Goal: Information Seeking & Learning: Learn about a topic

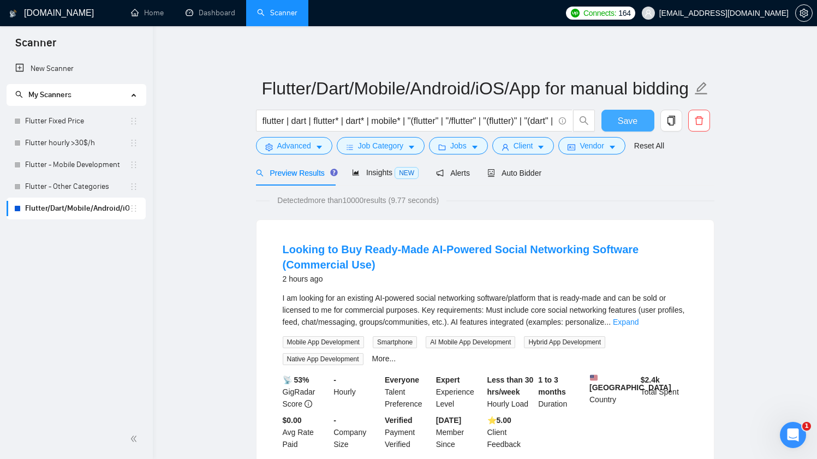
click at [617, 116] on span "Save" at bounding box center [627, 121] width 20 height 14
click at [292, 146] on span "Advanced" at bounding box center [294, 146] width 34 height 12
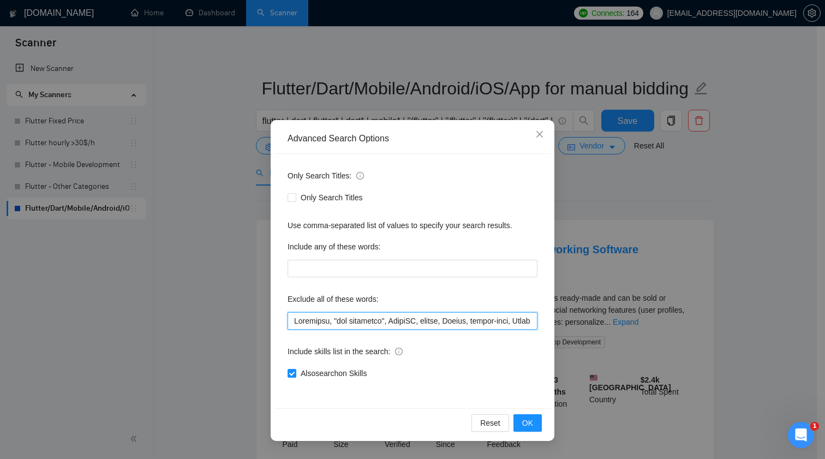
click at [427, 322] on input "text" at bounding box center [412, 320] width 250 height 17
click at [544, 130] on span "Close" at bounding box center [539, 134] width 29 height 29
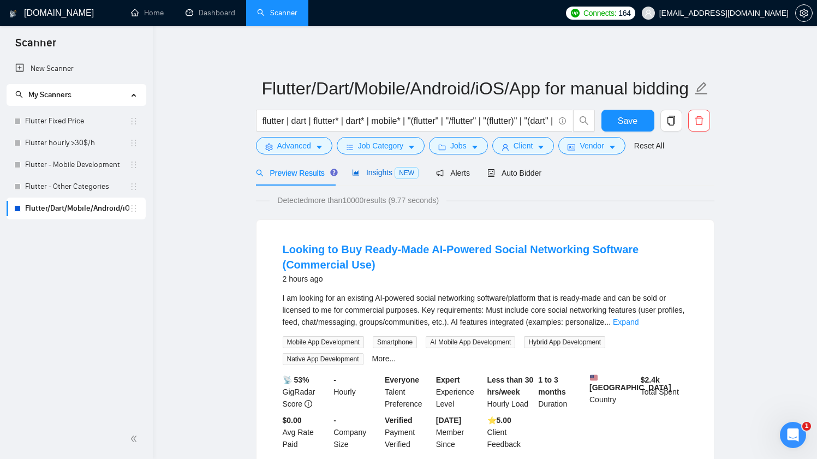
click at [374, 171] on span "Insights NEW" at bounding box center [385, 172] width 67 height 9
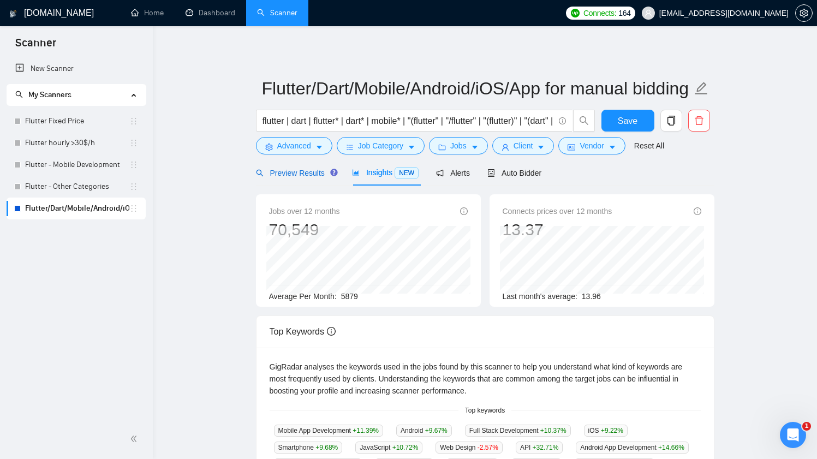
click at [312, 173] on span "Preview Results" at bounding box center [295, 173] width 79 height 9
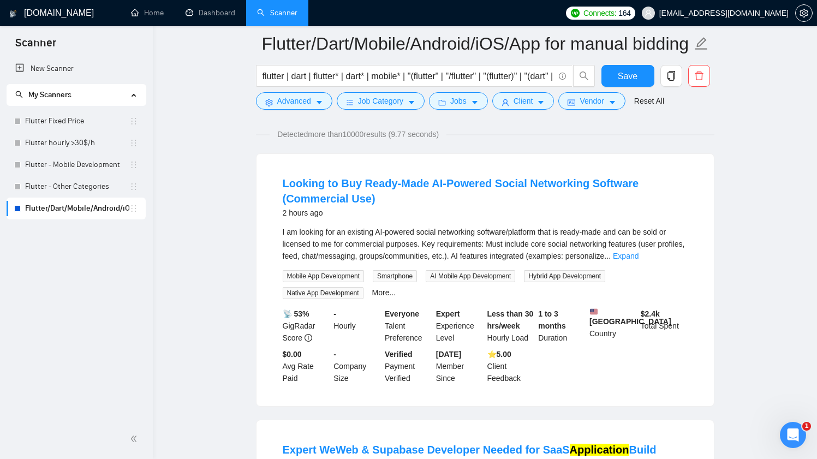
scroll to position [76, 0]
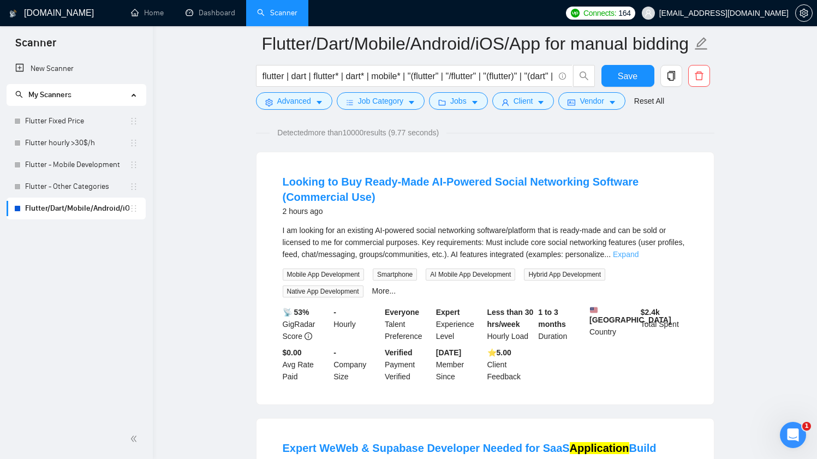
click at [638, 256] on link "Expand" at bounding box center [626, 254] width 26 height 9
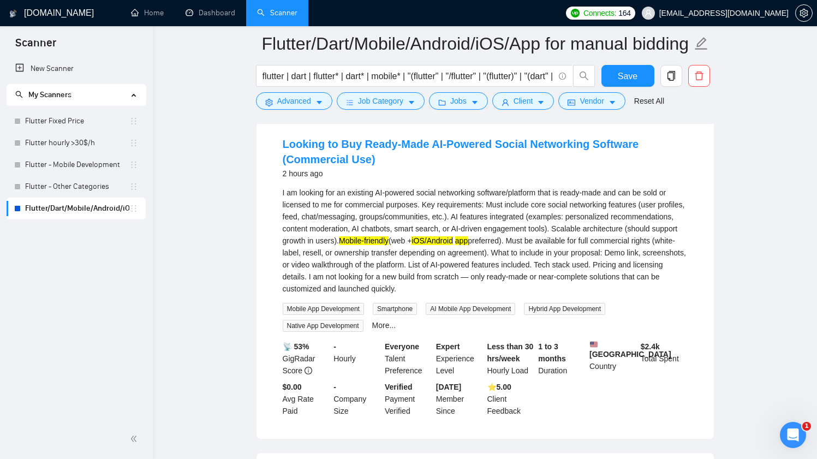
scroll to position [116, 0]
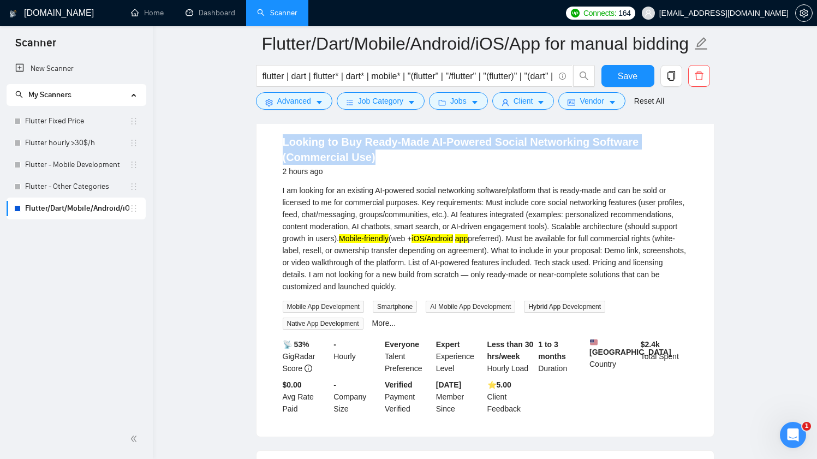
drag, startPoint x: 386, startPoint y: 157, endPoint x: 278, endPoint y: 141, distance: 109.1
click at [278, 141] on li "Looking to Buy Ready-Made AI-Powered Social Networking Software (Commercial Use…" at bounding box center [484, 274] width 431 height 298
copy link "Looking to Buy Ready-Made AI-Powered Social Networking Software (Commercial Use)"
click at [295, 97] on span "Advanced" at bounding box center [294, 101] width 34 height 12
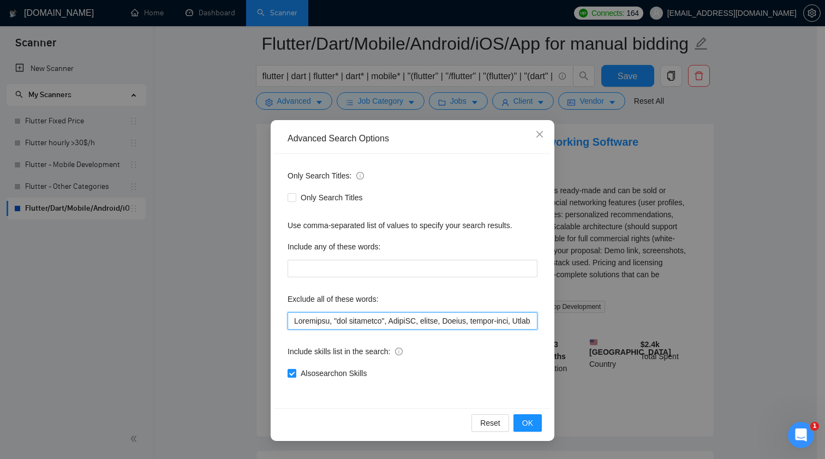
click at [406, 318] on input "text" at bounding box center [412, 320] width 250 height 17
paste input "Looking to Buy Ready-Made AI-Powered Social Networking Software (Commercial Use)"
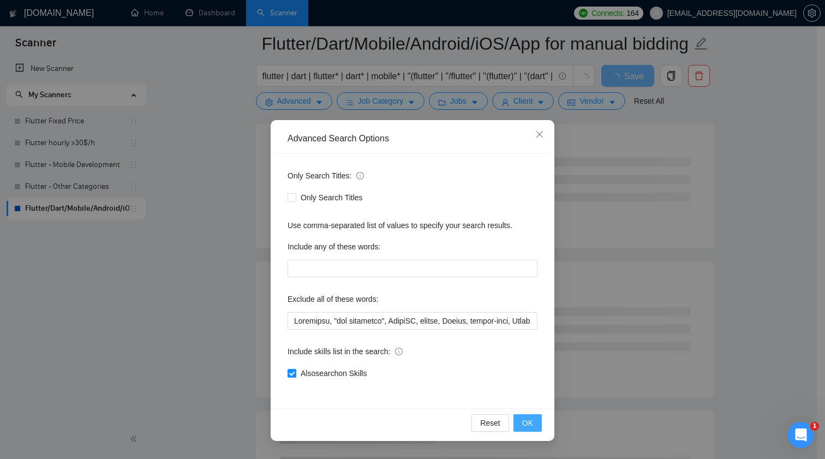
click at [531, 424] on span "OK" at bounding box center [527, 423] width 11 height 12
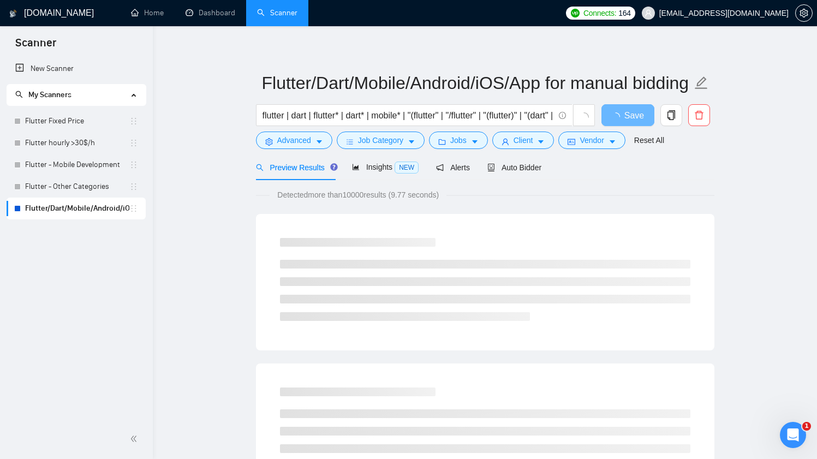
scroll to position [5, 0]
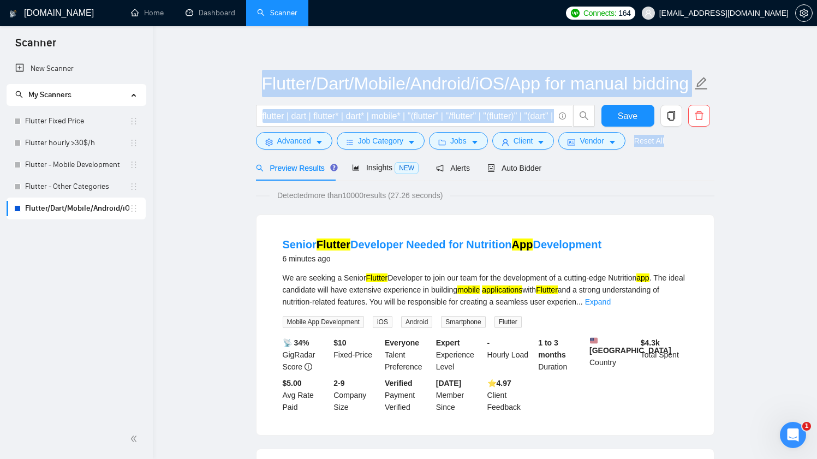
drag, startPoint x: 255, startPoint y: 86, endPoint x: 716, endPoint y: 117, distance: 461.4
drag, startPoint x: 613, startPoint y: 175, endPoint x: 167, endPoint y: 61, distance: 459.6
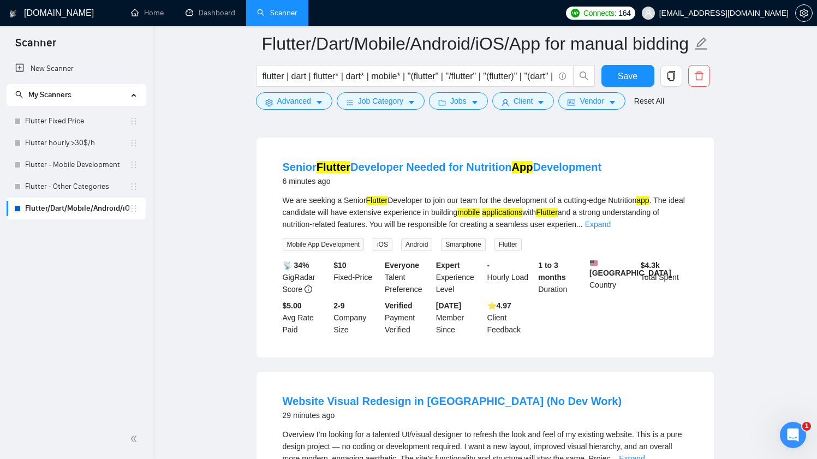
scroll to position [101, 0]
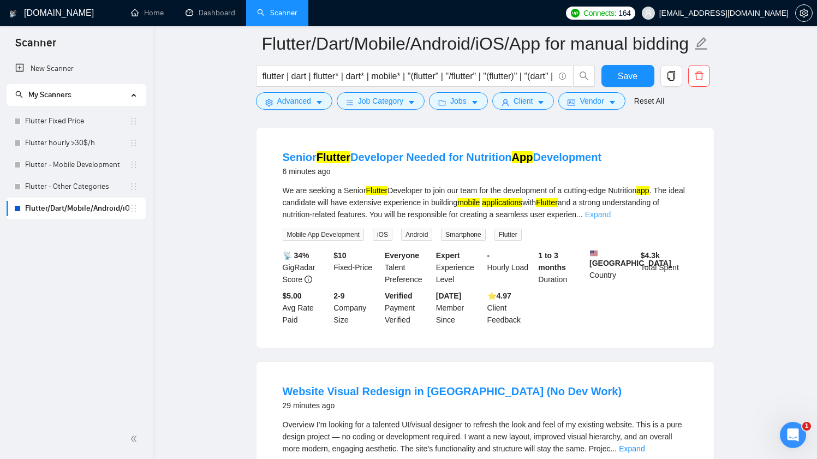
click at [610, 213] on link "Expand" at bounding box center [598, 214] width 26 height 9
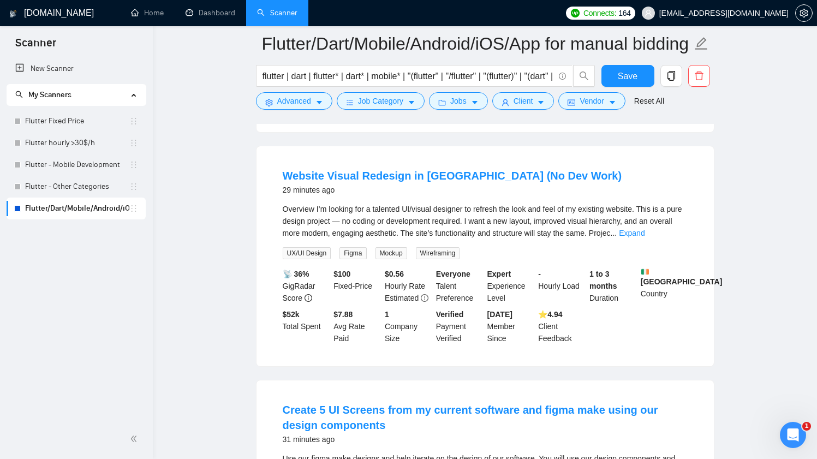
scroll to position [356, 0]
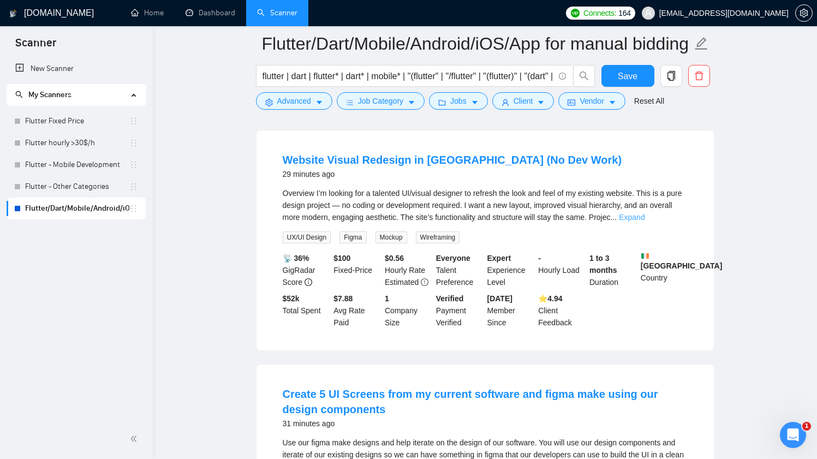
click at [644, 221] on link "Expand" at bounding box center [632, 217] width 26 height 9
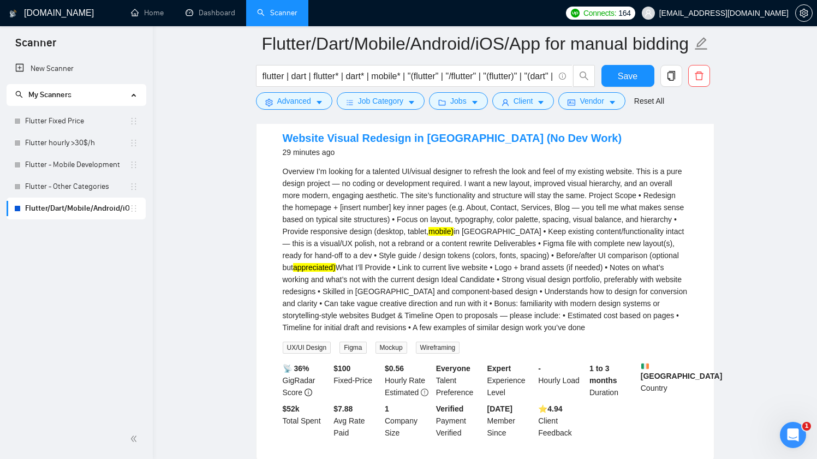
scroll to position [378, 0]
drag, startPoint x: 279, startPoint y: 192, endPoint x: 351, endPoint y: 188, distance: 72.1
click at [351, 188] on li "Website Visual Redesign in [GEOGRAPHIC_DATA] (No Dev Work) 29 minutes ago Overv…" at bounding box center [484, 285] width 431 height 326
click at [316, 190] on div "Overview I’m looking for a talented UI/visual designer to refresh the look and …" at bounding box center [485, 249] width 405 height 168
drag, startPoint x: 300, startPoint y: 193, endPoint x: 351, endPoint y: 190, distance: 50.8
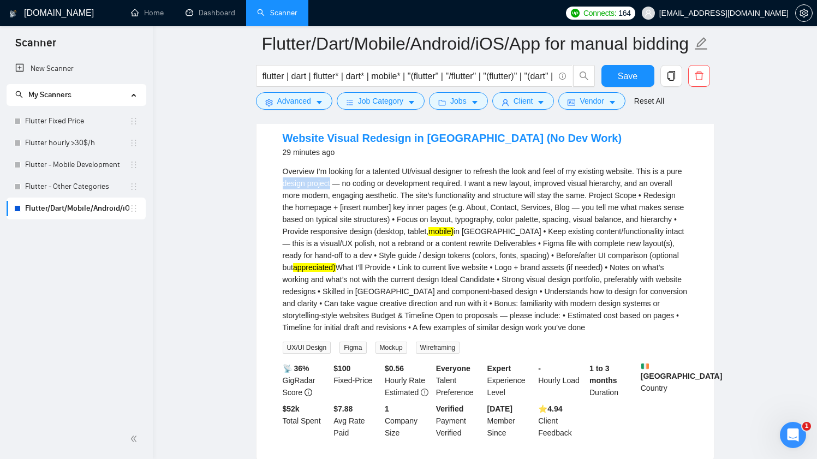
click at [351, 190] on div "Overview I’m looking for a talented UI/visual designer to refresh the look and …" at bounding box center [485, 249] width 405 height 168
click at [374, 184] on div "Overview I’m looking for a talented UI/visual designer to refresh the look and …" at bounding box center [485, 249] width 405 height 168
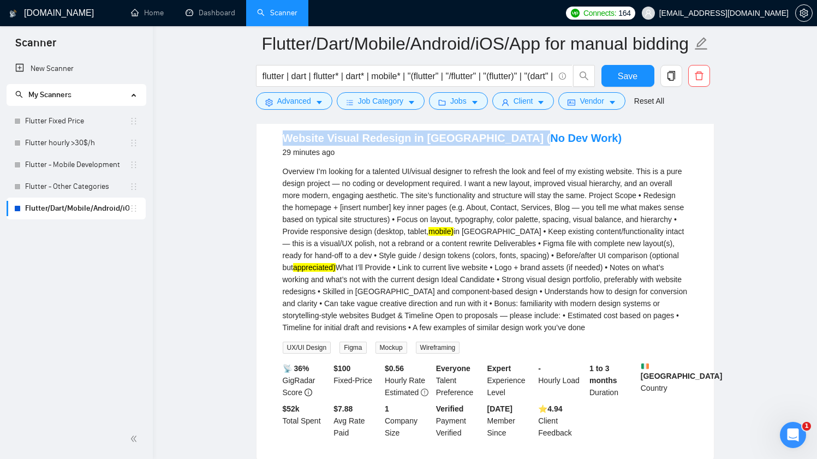
drag, startPoint x: 274, startPoint y: 139, endPoint x: 537, endPoint y: 142, distance: 262.4
click at [537, 142] on li "Website Visual Redesign in [GEOGRAPHIC_DATA] (No Dev Work) 29 minutes ago Overv…" at bounding box center [484, 285] width 431 height 326
copy link "Website Visual Redesign in [GEOGRAPHIC_DATA] (No Dev Work)"
click at [287, 98] on span "Advanced" at bounding box center [294, 101] width 34 height 12
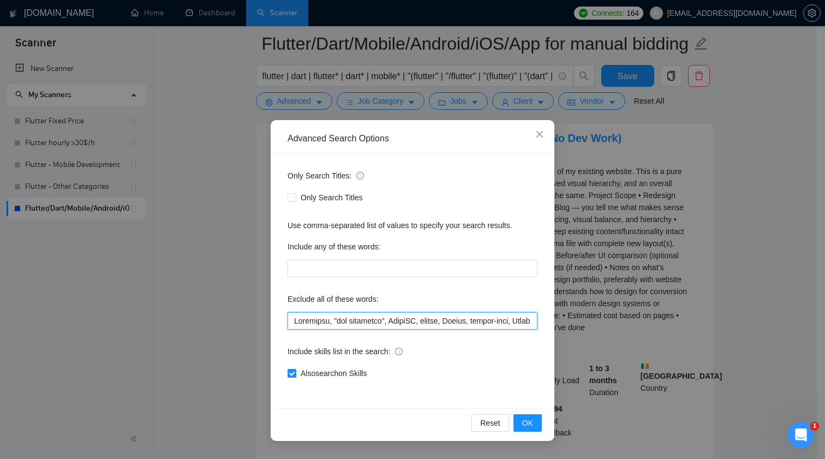
click at [379, 317] on input "text" at bounding box center [412, 320] width 250 height 17
paste input "Website Visual Redesign in [GEOGRAPHIC_DATA] (No Dev Work)"
click at [531, 422] on span "OK" at bounding box center [527, 423] width 11 height 12
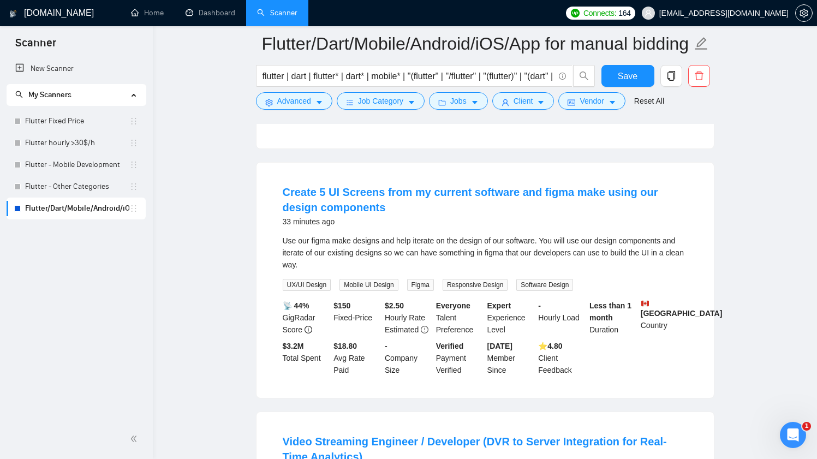
scroll to position [302, 0]
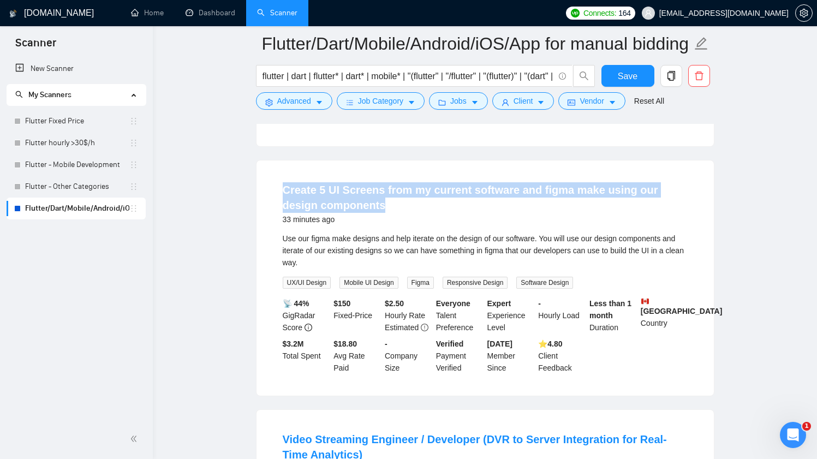
drag, startPoint x: 270, startPoint y: 191, endPoint x: 354, endPoint y: 218, distance: 88.2
click at [354, 218] on li "Create 5 UI Screens from my current software and figma make using our design co…" at bounding box center [484, 277] width 431 height 209
copy link "Create 5 UI Screens from my current software and figma make using our design co…"
click at [306, 100] on span "Advanced" at bounding box center [294, 101] width 34 height 12
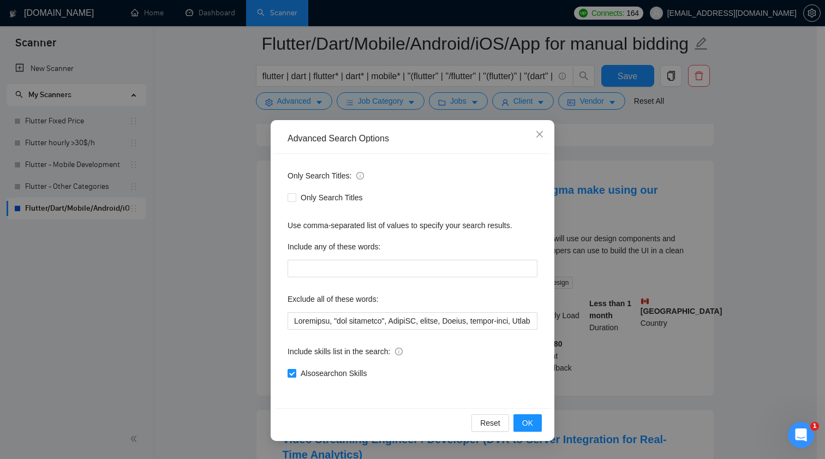
click at [371, 308] on div "Exclude all of these words:" at bounding box center [412, 301] width 250 height 22
click at [371, 316] on input "text" at bounding box center [412, 320] width 250 height 17
paste input "Create 5 UI Screens from my current software and figma make using our design co…"
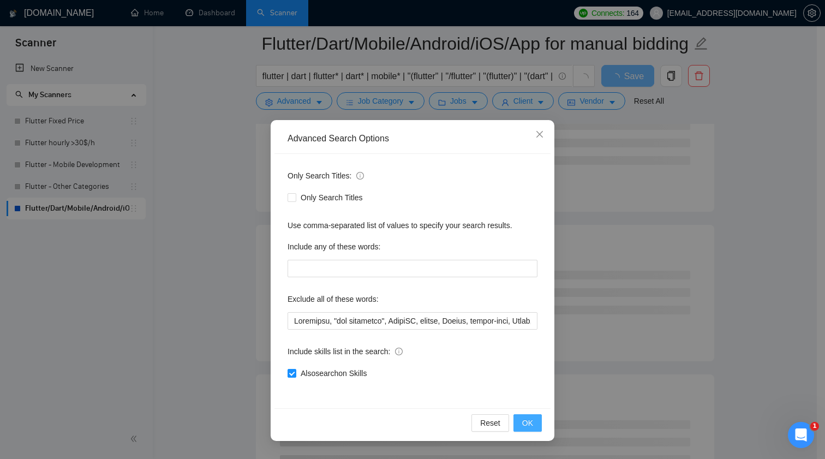
click at [536, 423] on button "OK" at bounding box center [527, 422] width 28 height 17
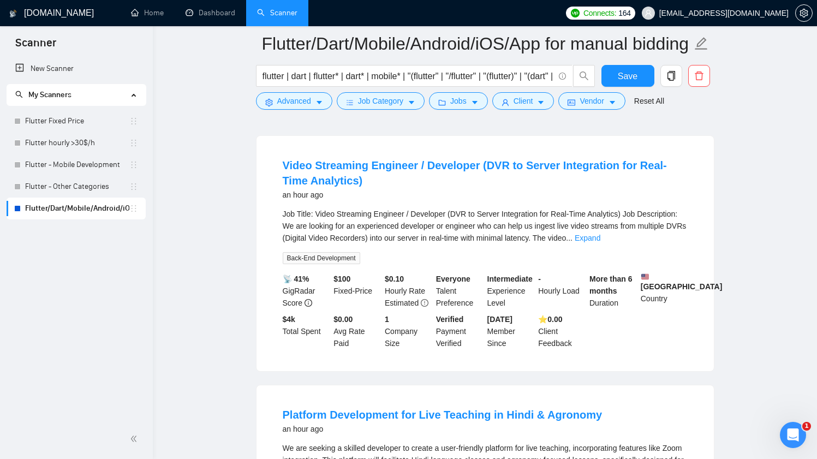
scroll to position [337, 0]
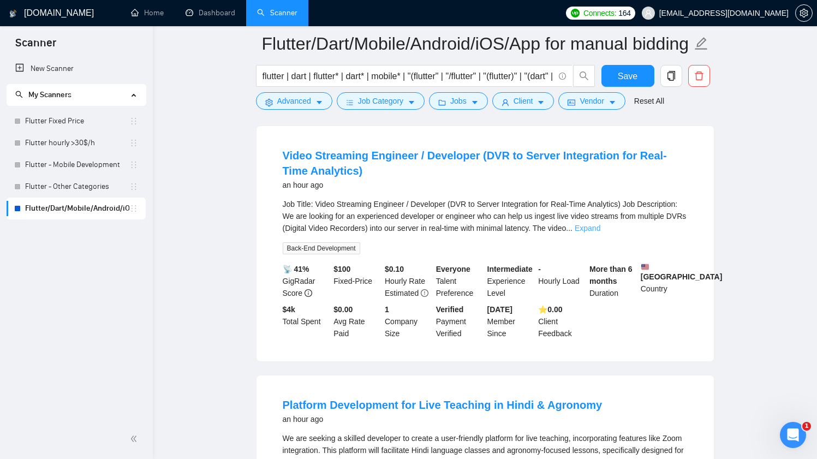
click at [600, 232] on link "Expand" at bounding box center [587, 228] width 26 height 9
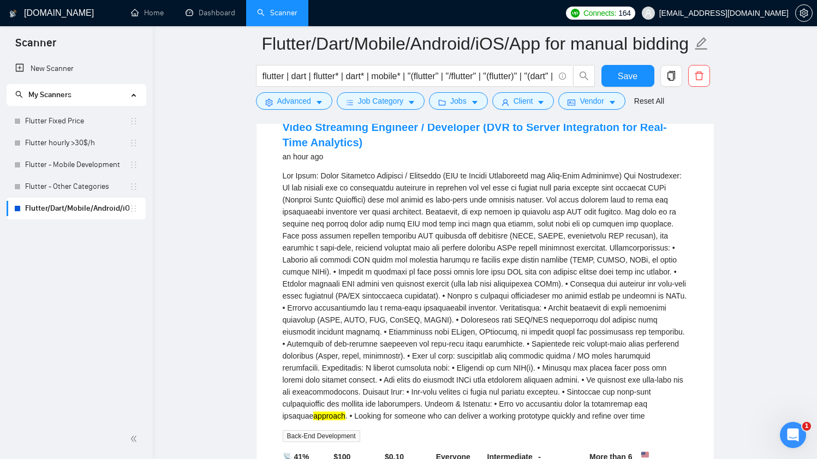
scroll to position [318, 0]
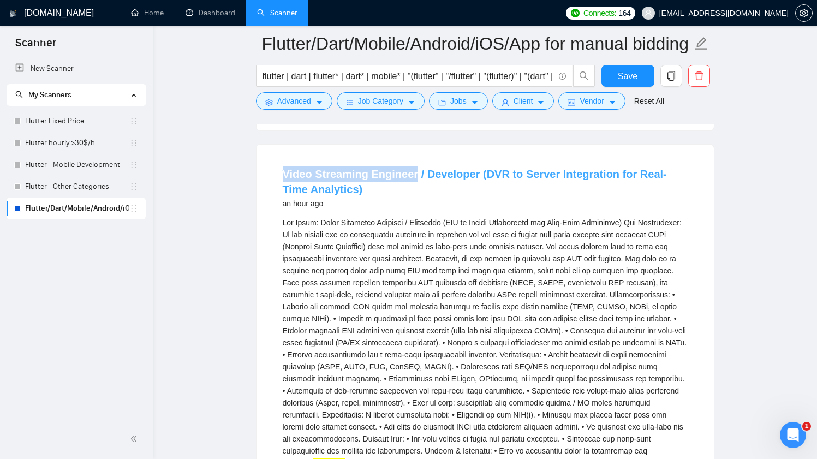
drag, startPoint x: 257, startPoint y: 182, endPoint x: 412, endPoint y: 187, distance: 154.4
click at [412, 187] on div "Video Streaming Engineer / Developer (DVR to Server Integration for Real-Time A…" at bounding box center [484, 370] width 457 height 451
copy link "Video Streaming Engineer"
click at [303, 99] on span "Advanced" at bounding box center [294, 101] width 34 height 12
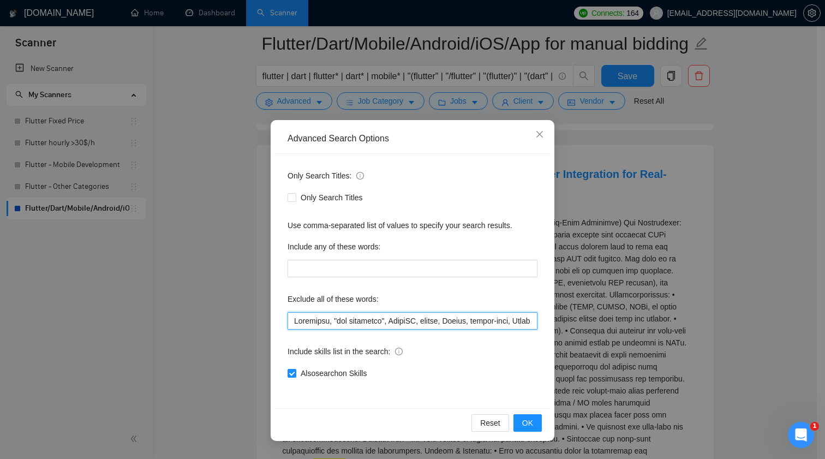
click at [464, 321] on input "text" at bounding box center [412, 320] width 250 height 17
paste input "Video Streaming Engineer"
click at [529, 426] on span "OK" at bounding box center [527, 423] width 11 height 12
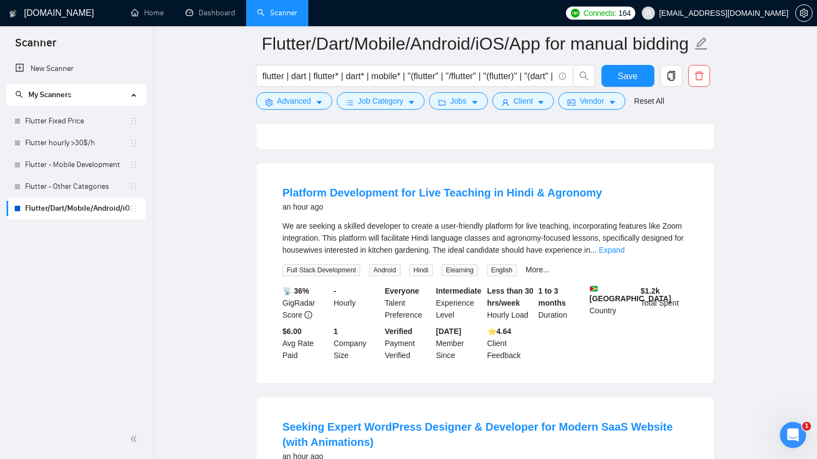
scroll to position [309, 0]
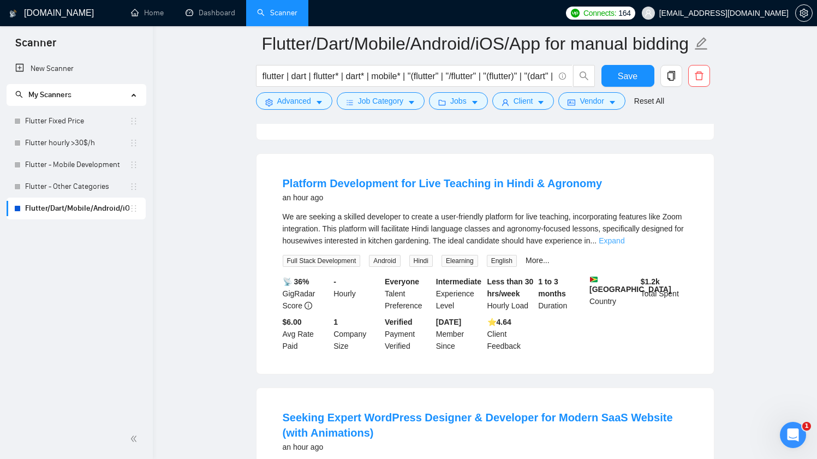
click at [624, 245] on link "Expand" at bounding box center [611, 240] width 26 height 9
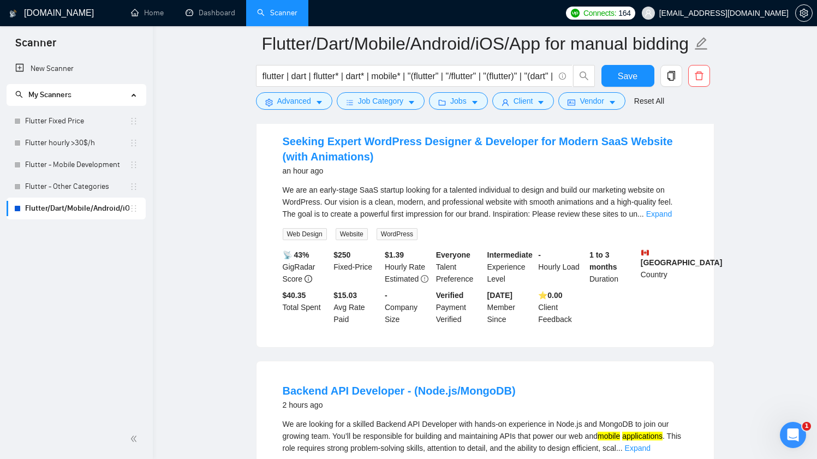
scroll to position [610, 0]
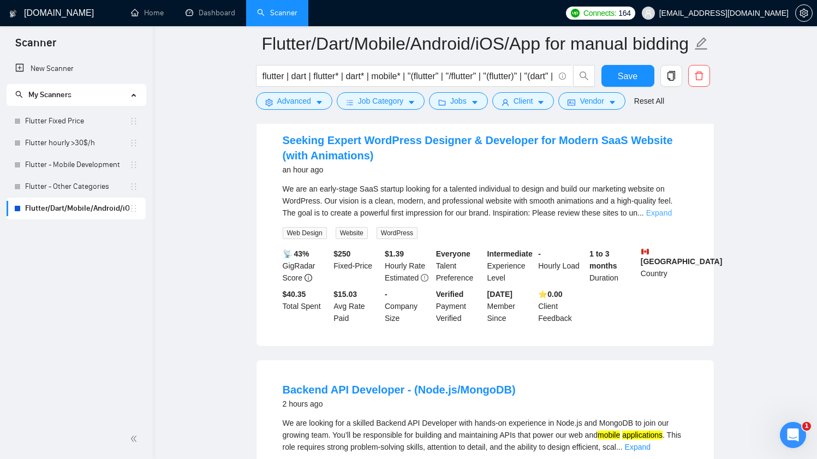
click at [671, 217] on link "Expand" at bounding box center [659, 212] width 26 height 9
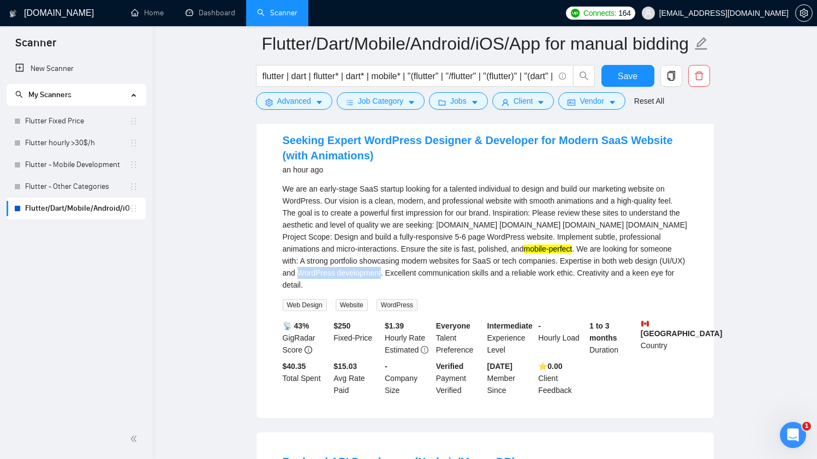
drag, startPoint x: 277, startPoint y: 280, endPoint x: 369, endPoint y: 281, distance: 92.2
click at [369, 281] on li "Seeking Expert WordPress Designer & Developer for Modern SaaS Website (with Ani…" at bounding box center [484, 264] width 431 height 281
copy div "WordPress development"
click at [290, 103] on span "Advanced" at bounding box center [294, 101] width 34 height 12
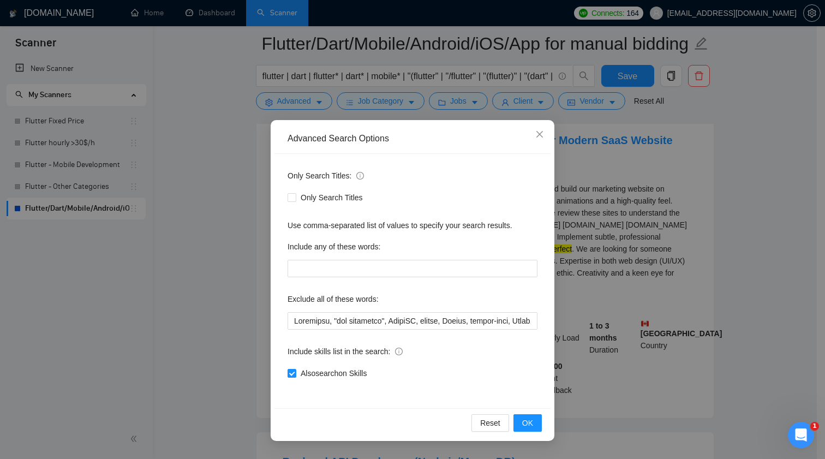
click at [443, 310] on div "Exclude all of these words:" at bounding box center [412, 301] width 250 height 22
click at [443, 316] on input "text" at bounding box center [412, 320] width 250 height 17
paste input "WordPress development"
click at [534, 423] on button "OK" at bounding box center [527, 422] width 28 height 17
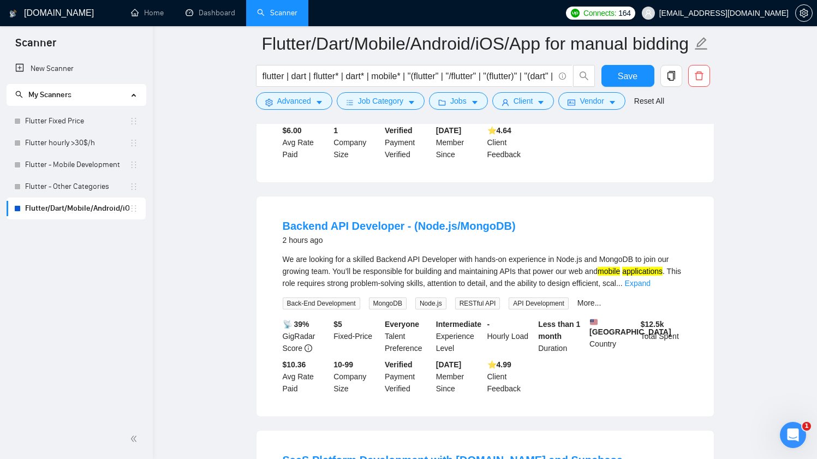
scroll to position [501, 0]
drag, startPoint x: 272, startPoint y: 231, endPoint x: 398, endPoint y: 236, distance: 126.1
click at [398, 236] on li "Backend API Developer - (Node.js/MongoDB) 2 hours ago We are looking for a skil…" at bounding box center [484, 306] width 431 height 194
copy link "Backend API Developer"
click at [286, 107] on span "Advanced" at bounding box center [294, 101] width 34 height 12
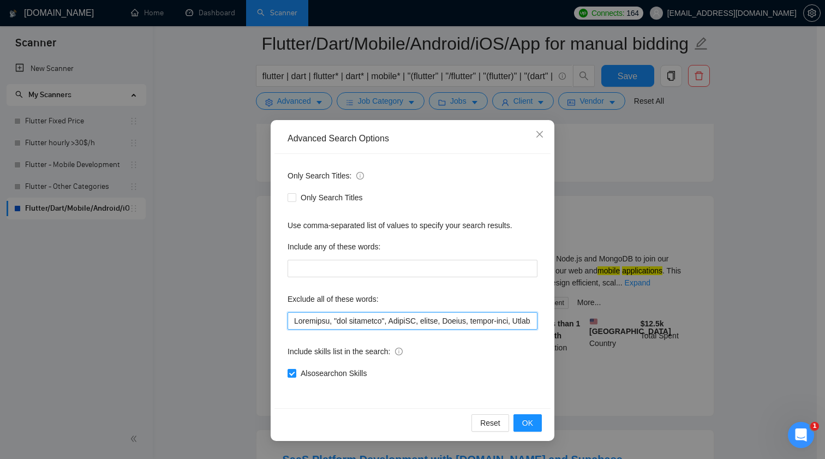
click at [382, 322] on input "text" at bounding box center [412, 320] width 250 height 17
paste input "Backend API Developer"
click at [532, 423] on span "OK" at bounding box center [527, 423] width 11 height 12
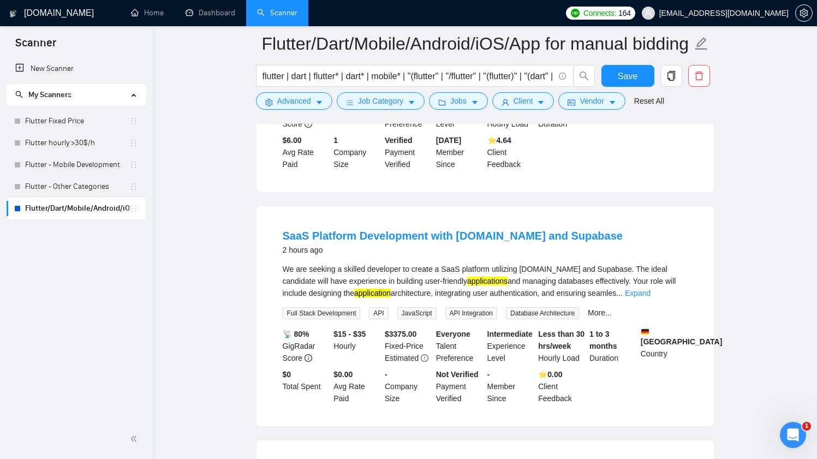
scroll to position [504, 0]
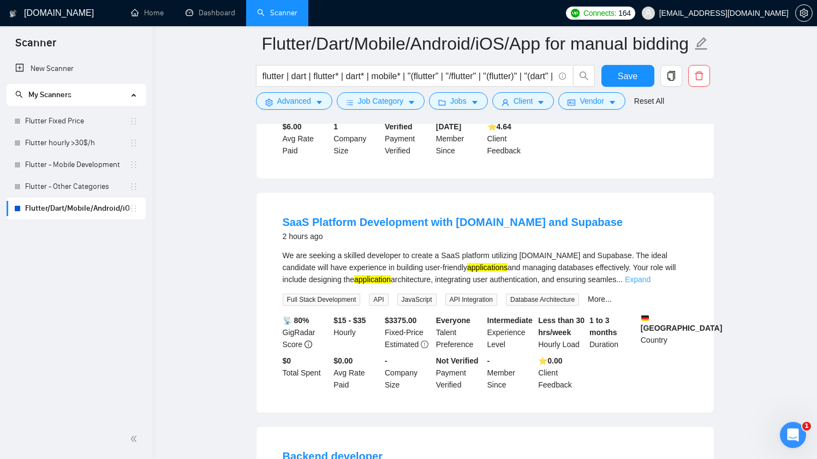
click at [650, 284] on link "Expand" at bounding box center [638, 279] width 26 height 9
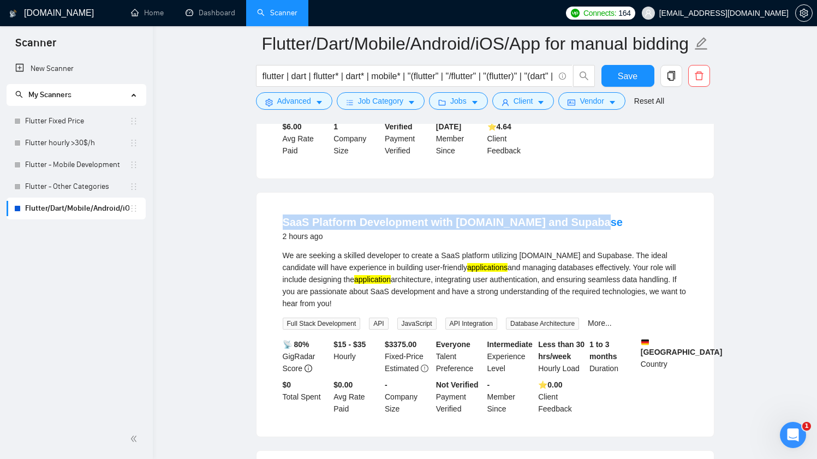
drag, startPoint x: 269, startPoint y: 226, endPoint x: 590, endPoint y: 227, distance: 321.3
click at [590, 227] on li "SaaS Platform Development with [DOMAIN_NAME] and Supabase 2 hours ago We are se…" at bounding box center [484, 315] width 431 height 218
copy link "SaaS Platform Development with [DOMAIN_NAME] and Supabase"
click at [308, 106] on span "Advanced" at bounding box center [294, 101] width 34 height 12
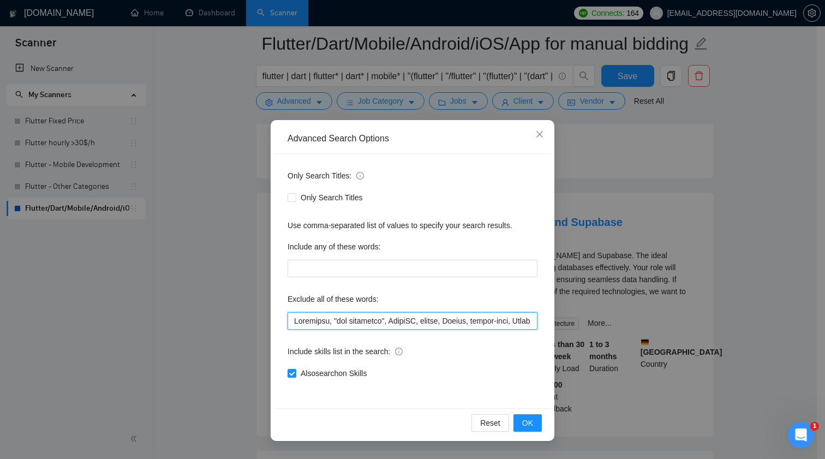
click at [393, 317] on input "text" at bounding box center [412, 320] width 250 height 17
paste input "SaaS Platform Development with [DOMAIN_NAME] and Supabase"
click at [531, 422] on span "OK" at bounding box center [527, 423] width 11 height 12
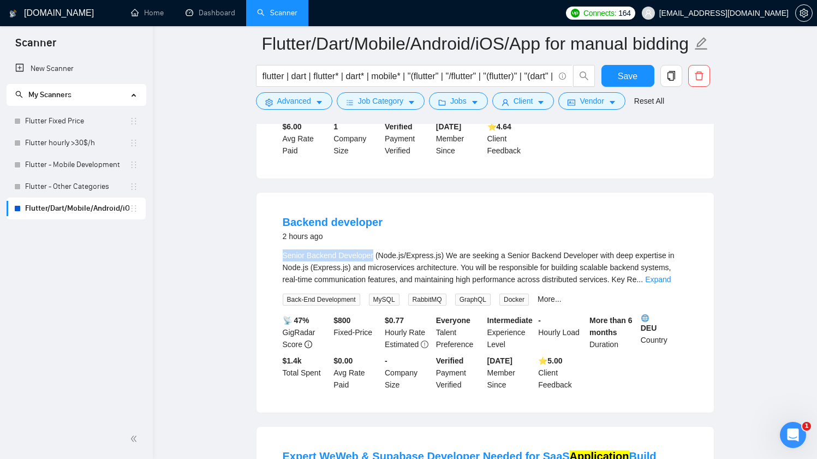
drag, startPoint x: 271, startPoint y: 263, endPoint x: 375, endPoint y: 266, distance: 103.7
click at [375, 266] on li "Backend developer 2 hours ago Senior Backend Developer (Node.js/Express.js) We …" at bounding box center [484, 303] width 431 height 194
copy div "Senior Backend Developer"
click at [285, 107] on button "Advanced" at bounding box center [294, 100] width 76 height 17
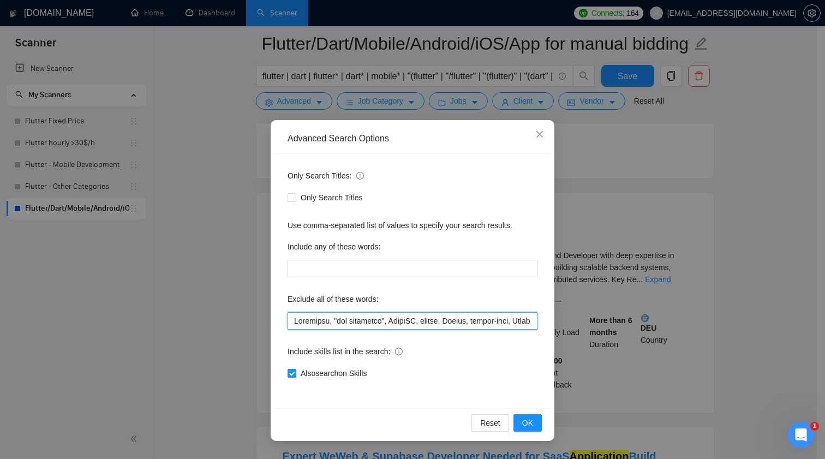
click at [367, 324] on input "text" at bounding box center [412, 320] width 250 height 17
paste input "Senior Backend Developer"
type input "Expensify, "wix developer", ComfyUI, python, Framer, design-only, Ionic, POS, "…"
click at [538, 425] on button "OK" at bounding box center [527, 422] width 28 height 17
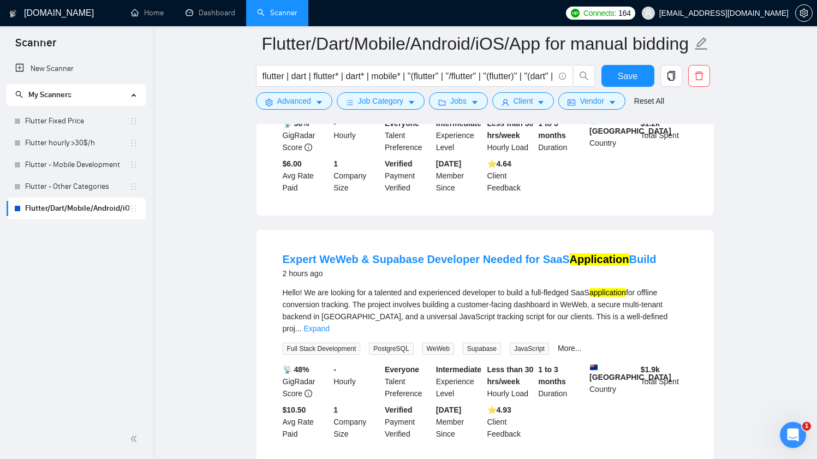
scroll to position [750, 0]
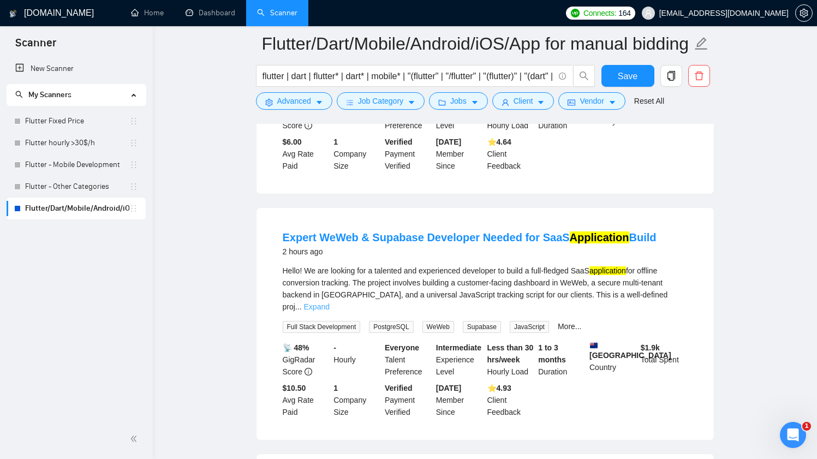
click at [329, 302] on link "Expand" at bounding box center [317, 306] width 26 height 9
